Goal: Check status: Check status

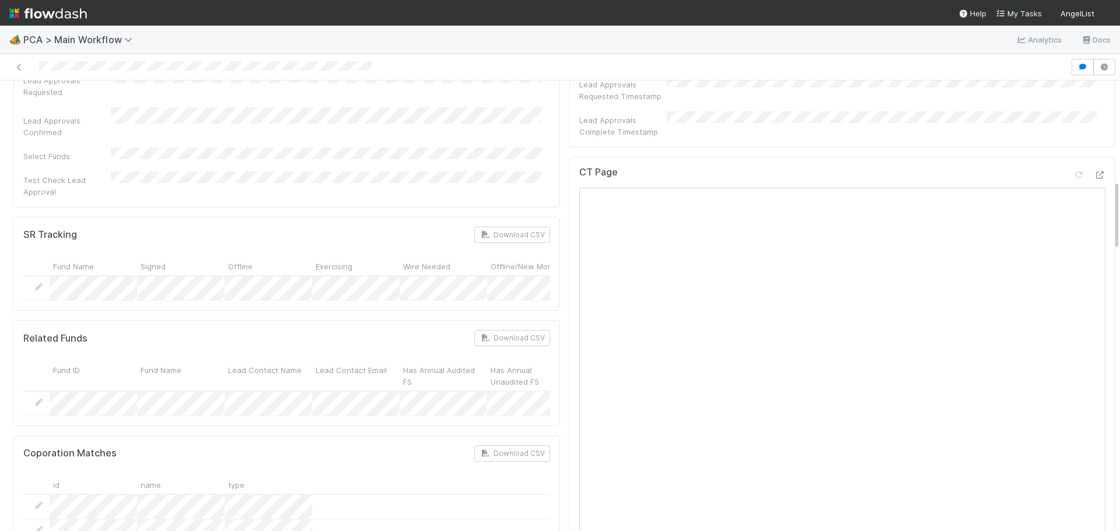
scroll to position [642, 0]
click at [1094, 177] on icon at bounding box center [1100, 181] width 12 height 8
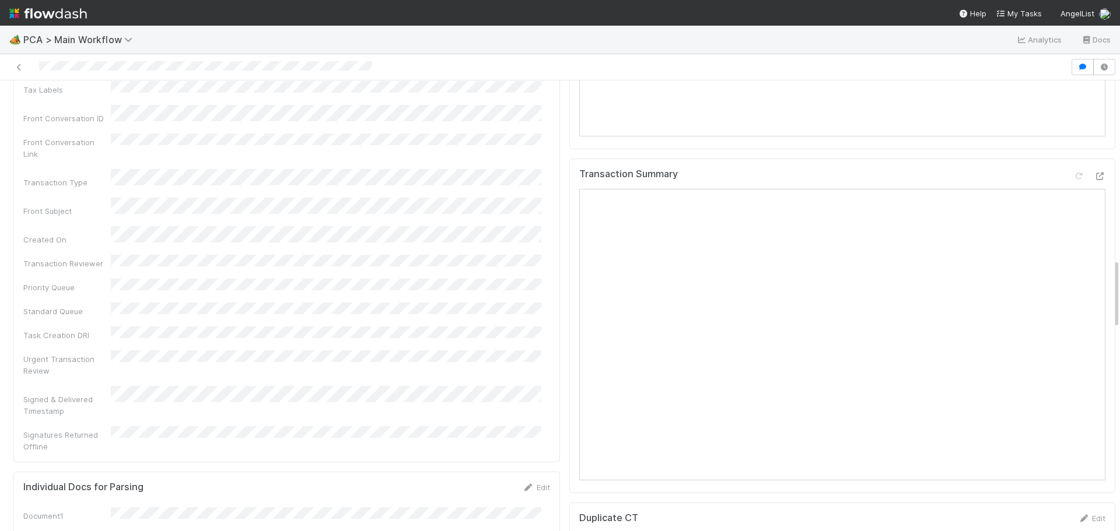
scroll to position [1109, 0]
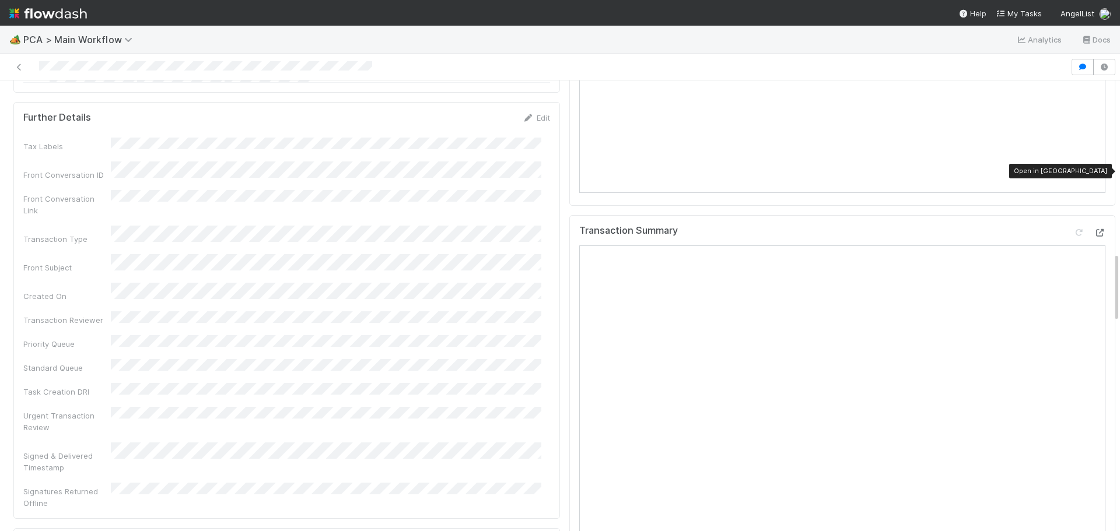
click at [1094, 229] on icon at bounding box center [1100, 233] width 12 height 8
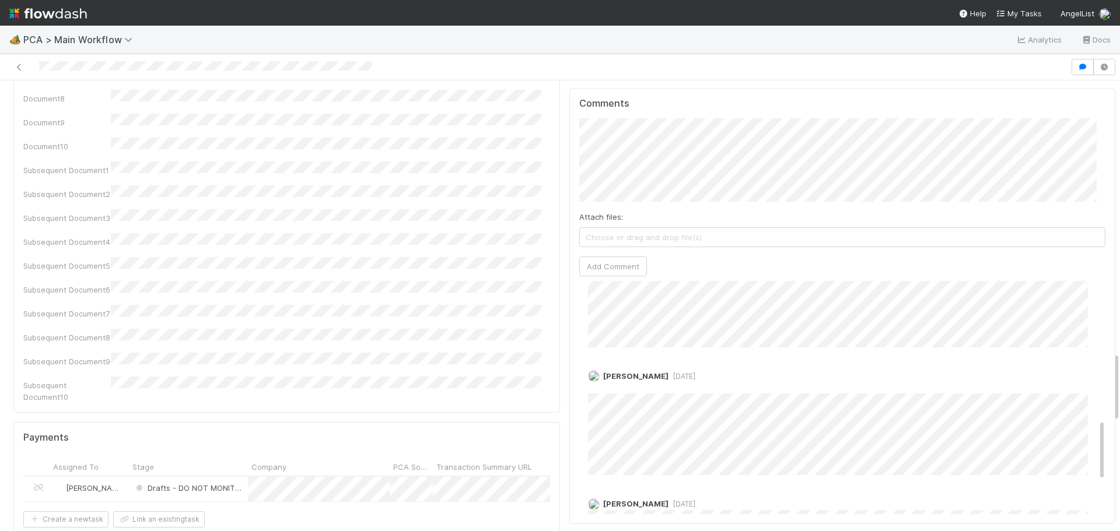
scroll to position [525, 0]
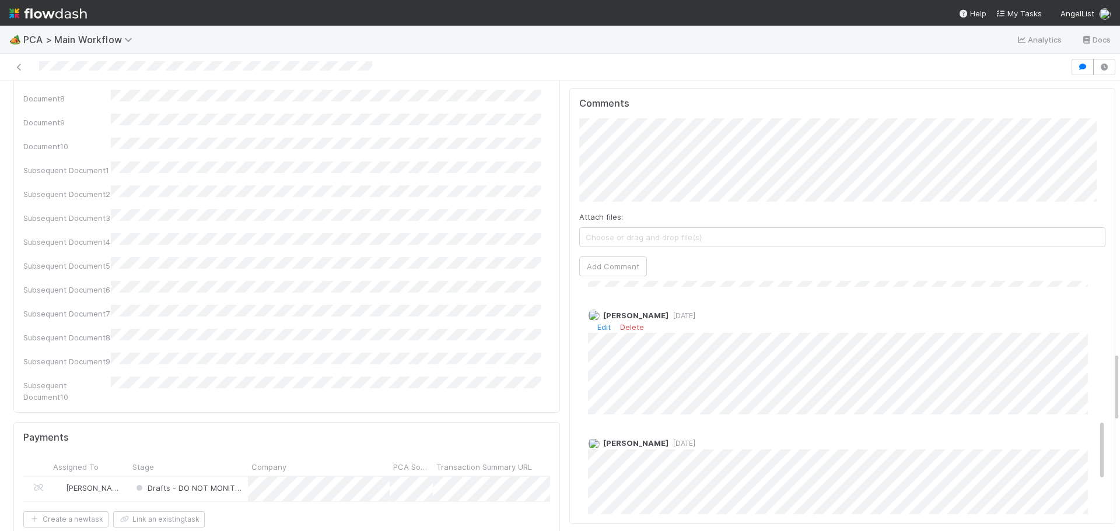
click at [676, 312] on span "1 week ago" at bounding box center [682, 316] width 27 height 9
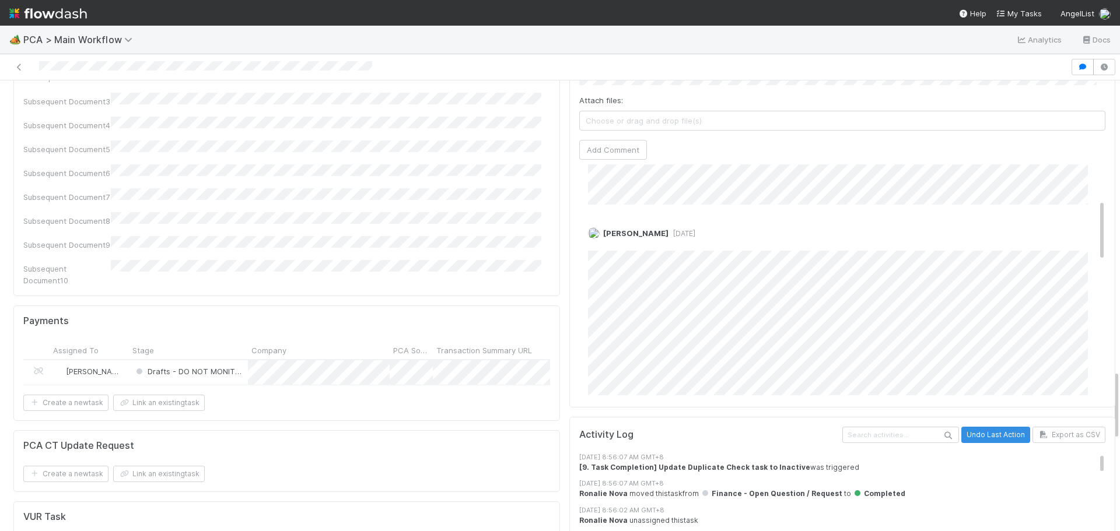
scroll to position [126, 0]
click at [676, 249] on span "1 week ago" at bounding box center [682, 253] width 27 height 9
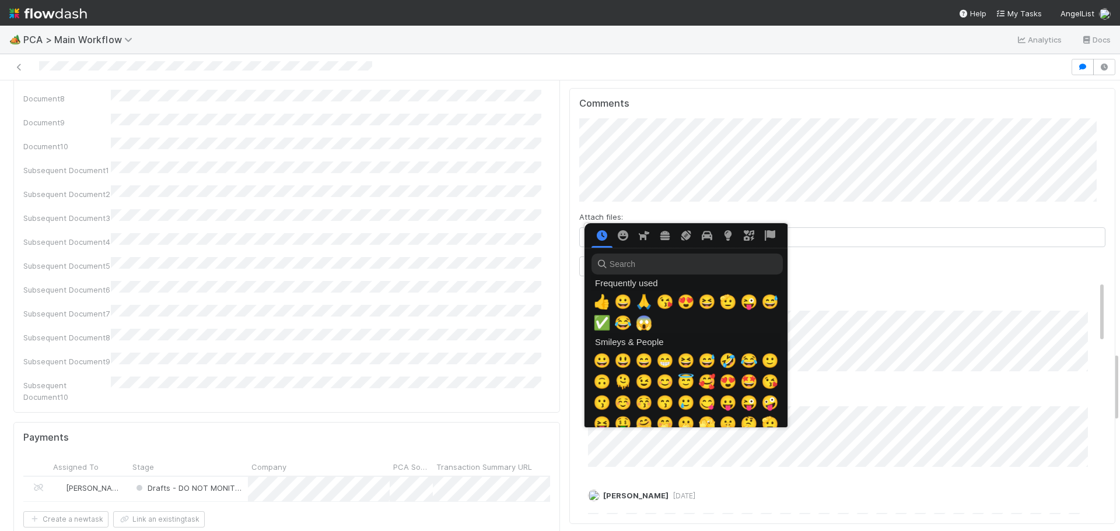
scroll to position [0, 4]
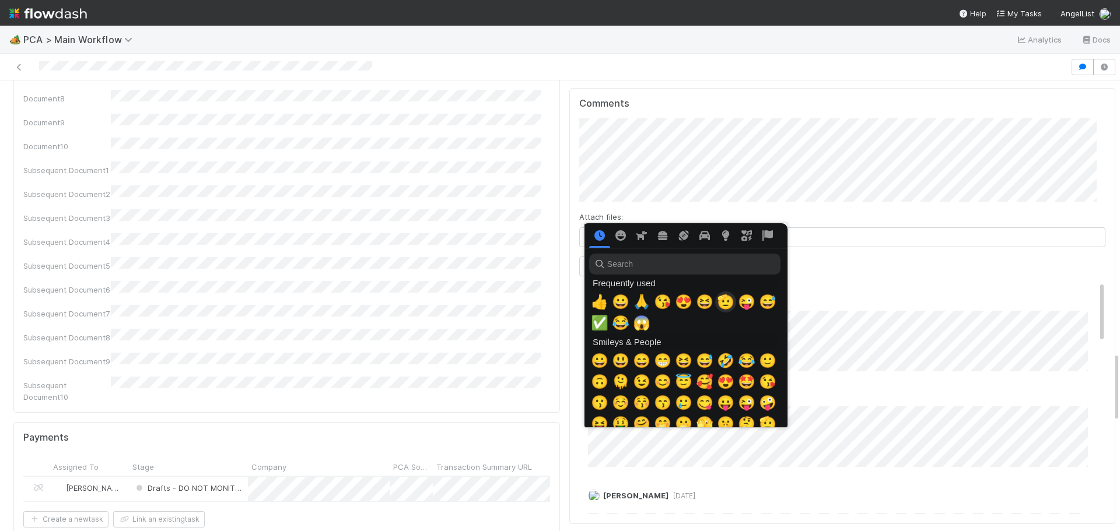
click at [725, 301] on span "🫡" at bounding box center [726, 302] width 18 height 16
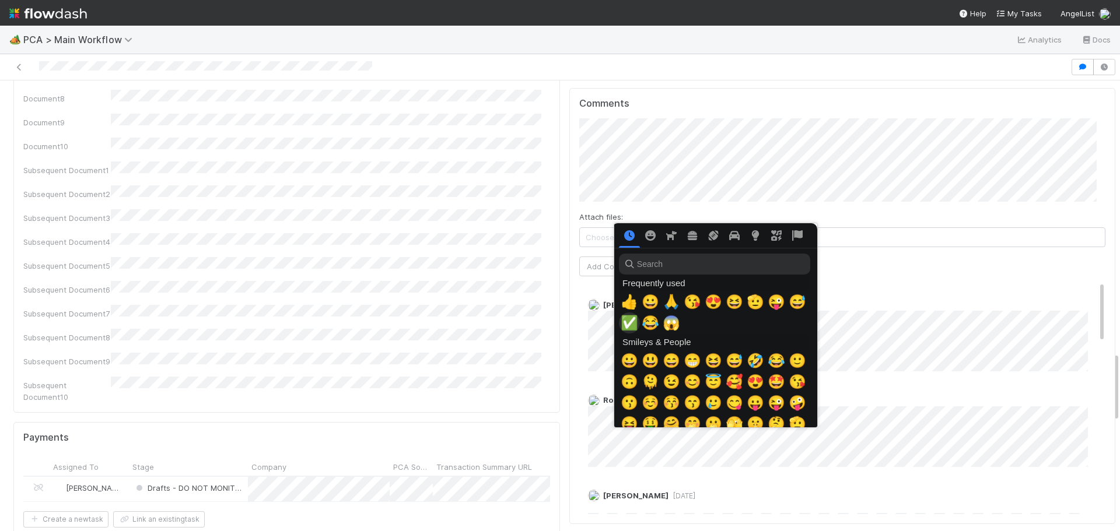
click at [631, 323] on span "✅" at bounding box center [630, 323] width 18 height 16
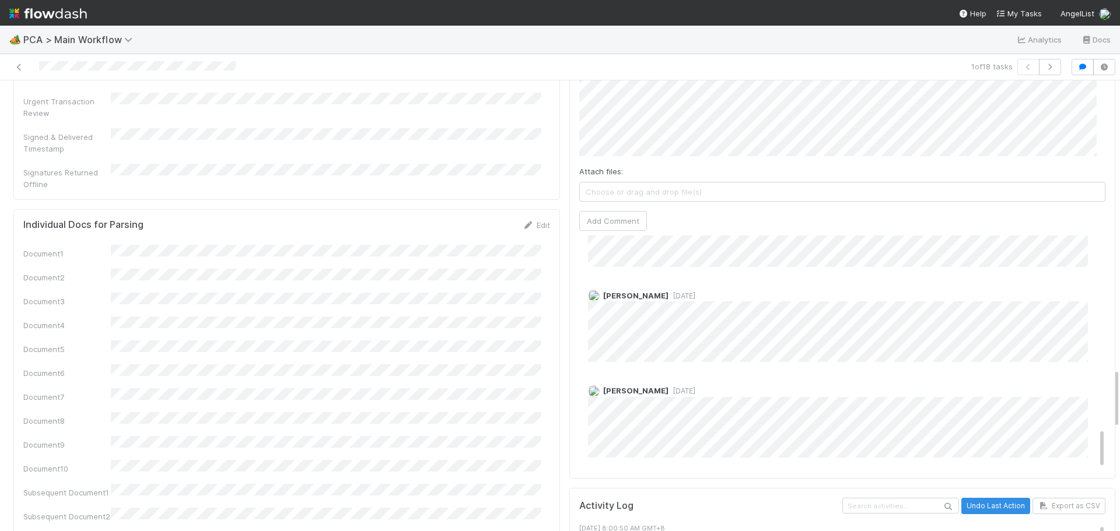
scroll to position [1097, 0]
click at [674, 384] on span "[DATE]" at bounding box center [682, 388] width 27 height 9
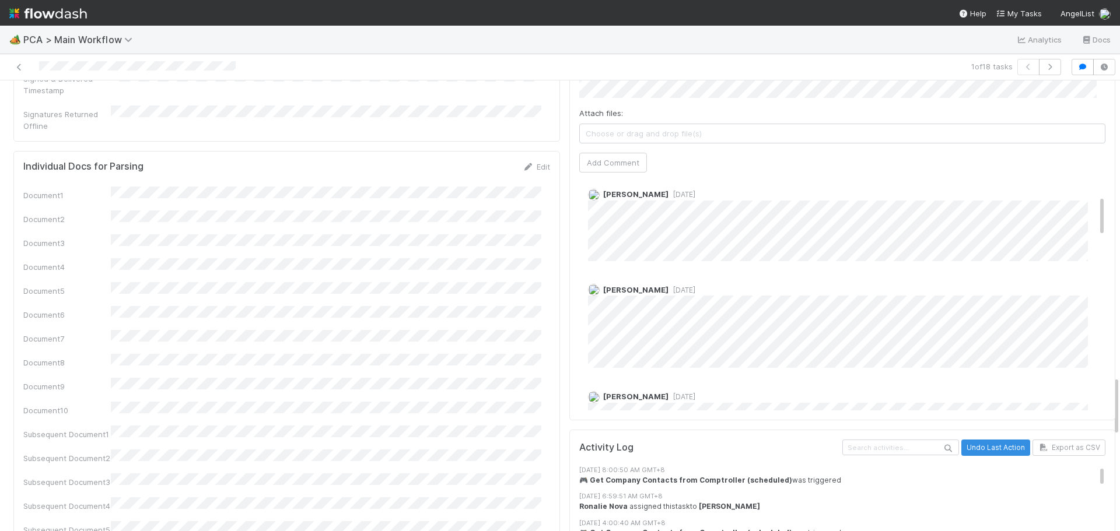
scroll to position [106, 0]
click at [672, 294] on span "1 week ago" at bounding box center [682, 298] width 27 height 9
click at [670, 294] on span "1 week ago" at bounding box center [682, 298] width 27 height 9
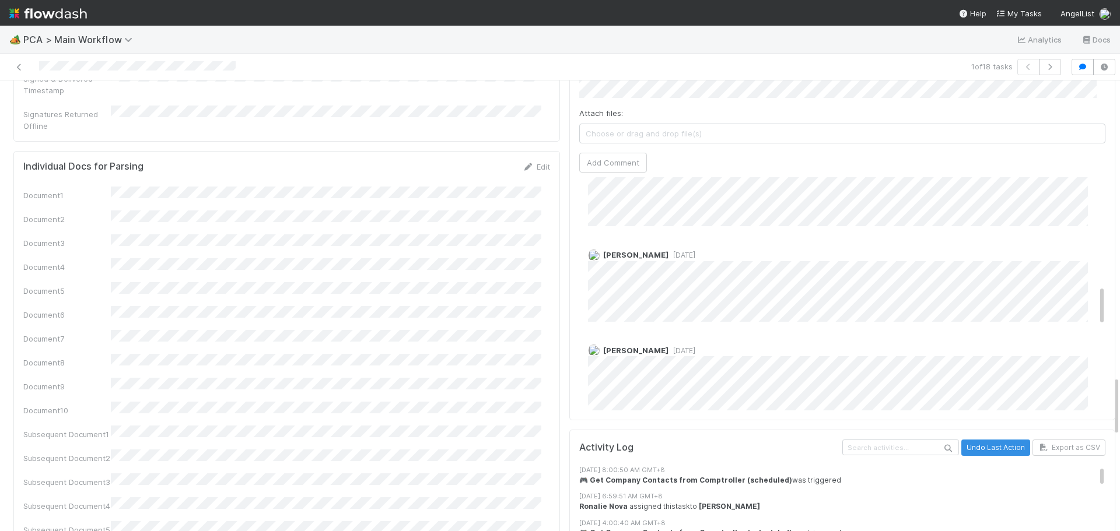
scroll to position [572, 0]
click at [670, 362] on span "4 months ago" at bounding box center [682, 366] width 27 height 9
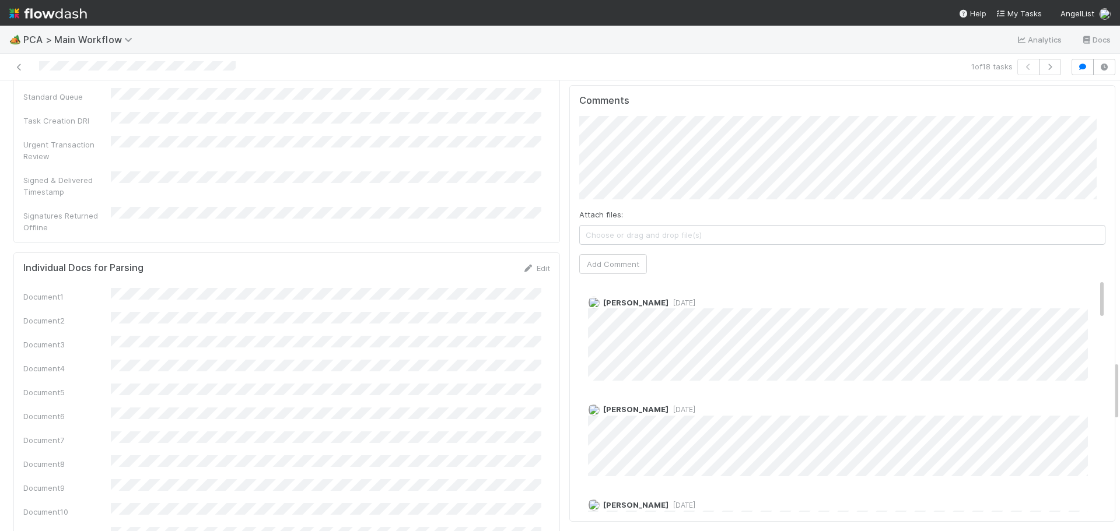
scroll to position [2100, 0]
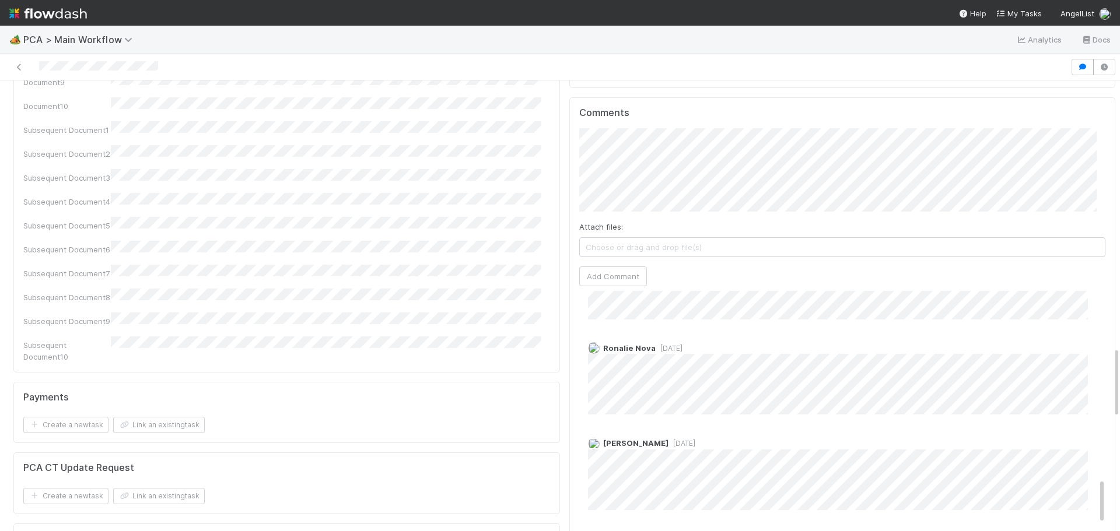
scroll to position [1692, 0]
click at [657, 348] on span "1 year ago" at bounding box center [669, 352] width 27 height 9
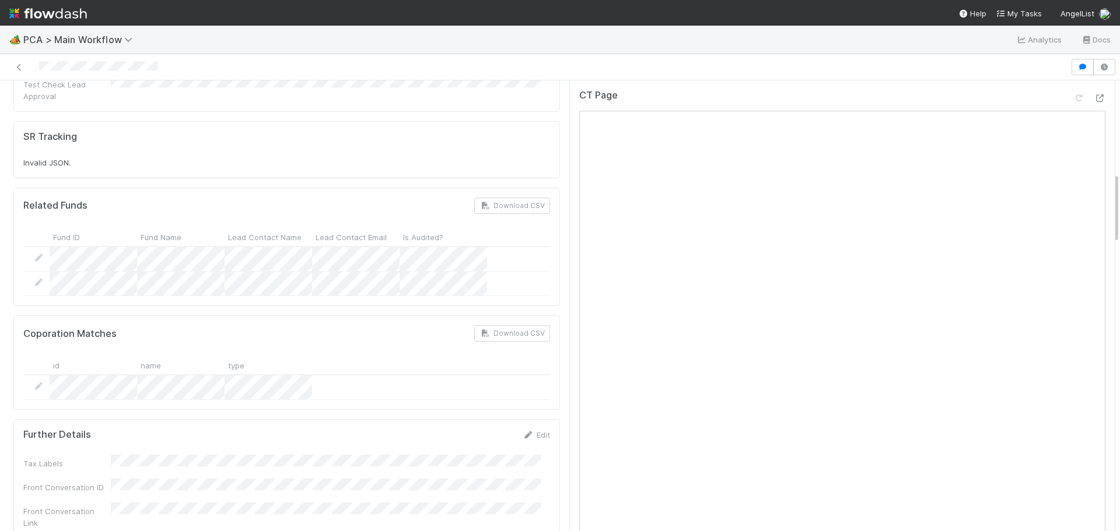
scroll to position [583, 0]
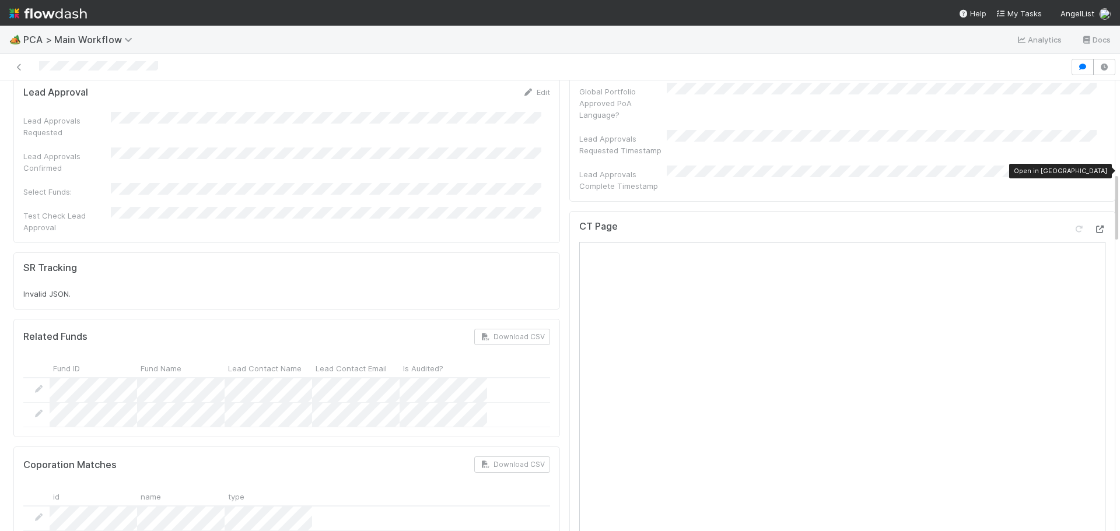
click at [1094, 223] on div at bounding box center [1100, 229] width 12 height 12
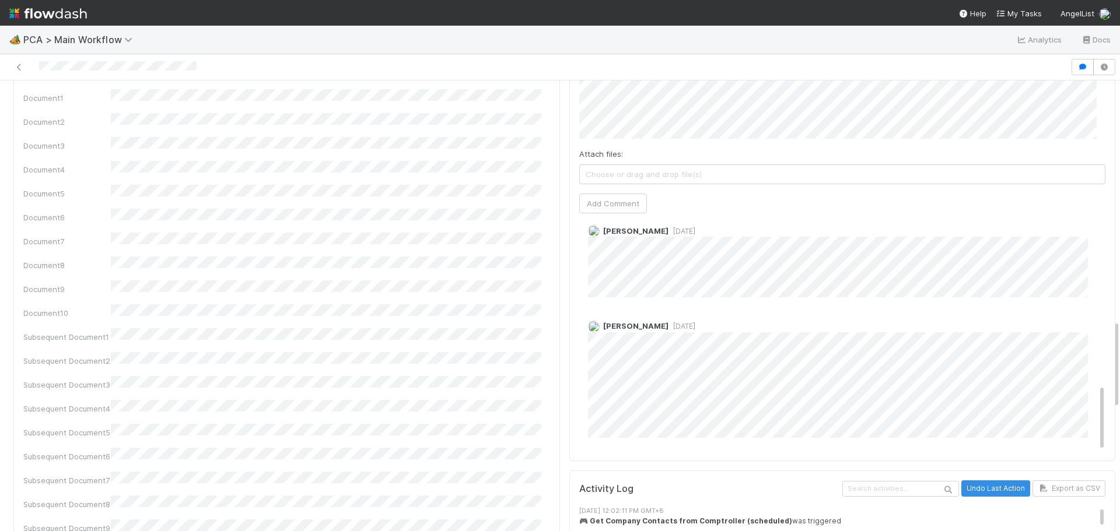
scroll to position [1225, 0]
